Goal: Transaction & Acquisition: Obtain resource

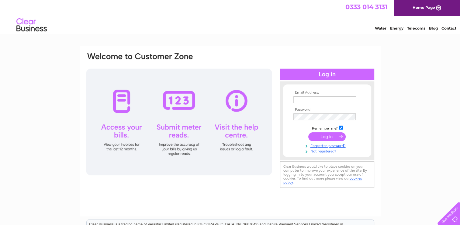
click at [319, 102] on input "text" at bounding box center [325, 99] width 63 height 7
type input "booking@naturalaser.com"
click at [334, 136] on input "submit" at bounding box center [326, 136] width 37 height 9
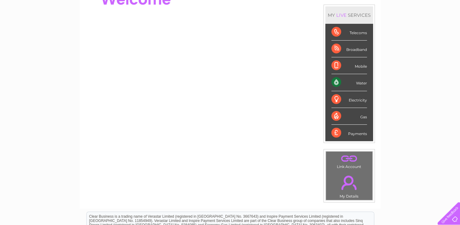
scroll to position [57, 0]
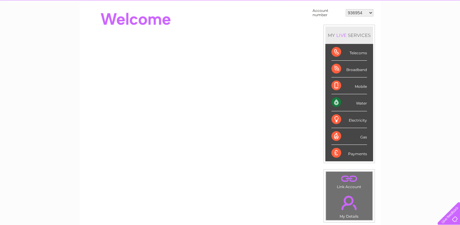
click at [365, 12] on select "936954 936955 995890 995894 30269670 30271958" at bounding box center [360, 12] width 28 height 7
select select "995890"
click at [346, 9] on select "936954 936955 995890 995894 30269670 30271958" at bounding box center [360, 12] width 28 height 7
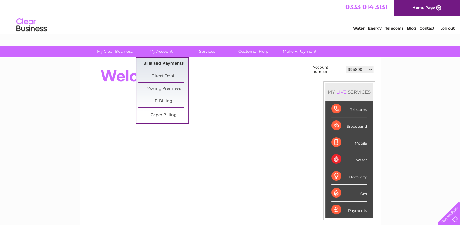
click at [158, 64] on link "Bills and Payments" at bounding box center [163, 63] width 50 height 12
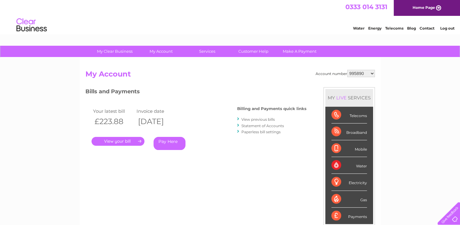
click at [129, 139] on link "." at bounding box center [118, 141] width 53 height 9
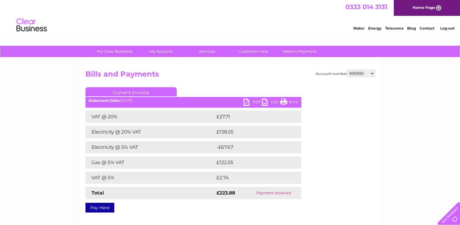
click at [247, 101] on link "PDF" at bounding box center [253, 102] width 18 height 9
click at [370, 73] on select "936954 936955 995890 995894 30269670 30271958" at bounding box center [361, 73] width 28 height 7
select select "995894"
click at [347, 70] on select "936954 936955 995890 995894 30269670 30271958" at bounding box center [361, 73] width 28 height 7
click at [360, 74] on select "936954 936955 995890 995894 30269670 30271958" at bounding box center [361, 73] width 28 height 7
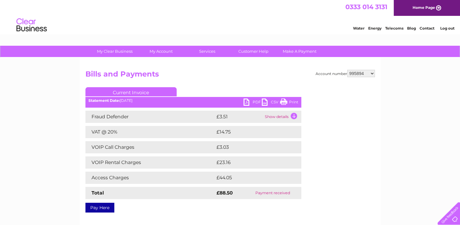
select select "30269670"
click at [347, 70] on select "936954 936955 995890 995894 30269670 30271958" at bounding box center [361, 73] width 28 height 7
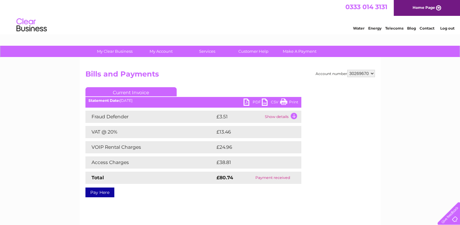
click at [364, 72] on select "936954 936955 995890 995894 30269670 30271958" at bounding box center [361, 73] width 28 height 7
select select "30271958"
click at [347, 70] on select "936954 936955 995890 995894 30269670 30271958" at bounding box center [361, 73] width 28 height 7
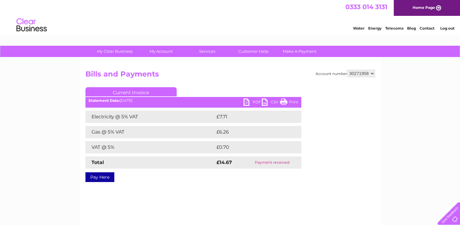
click at [249, 101] on link "PDF" at bounding box center [253, 102] width 18 height 9
